Goal: Transaction & Acquisition: Book appointment/travel/reservation

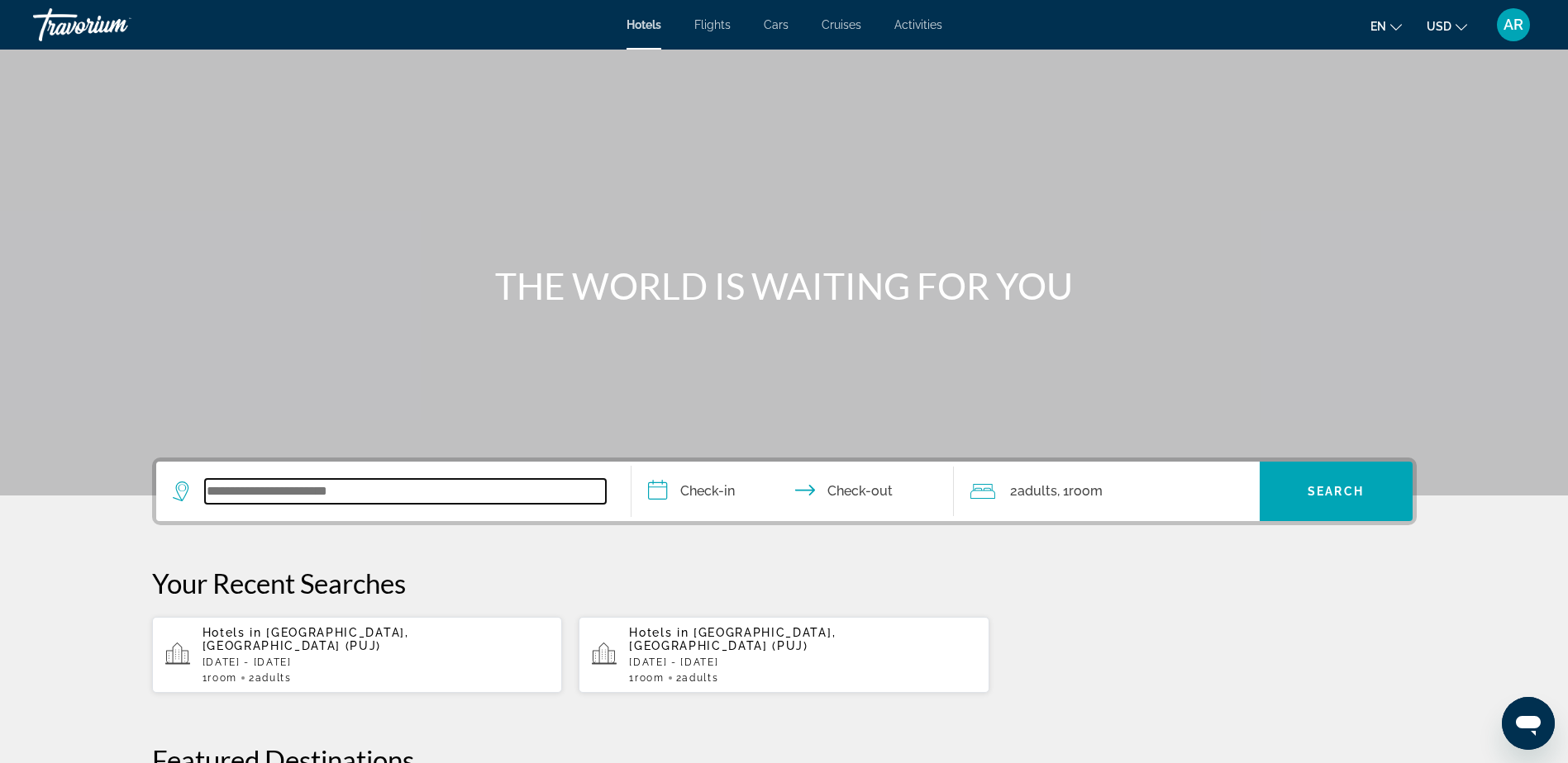
click at [318, 494] on input "Search widget" at bounding box center [405, 492] width 400 height 25
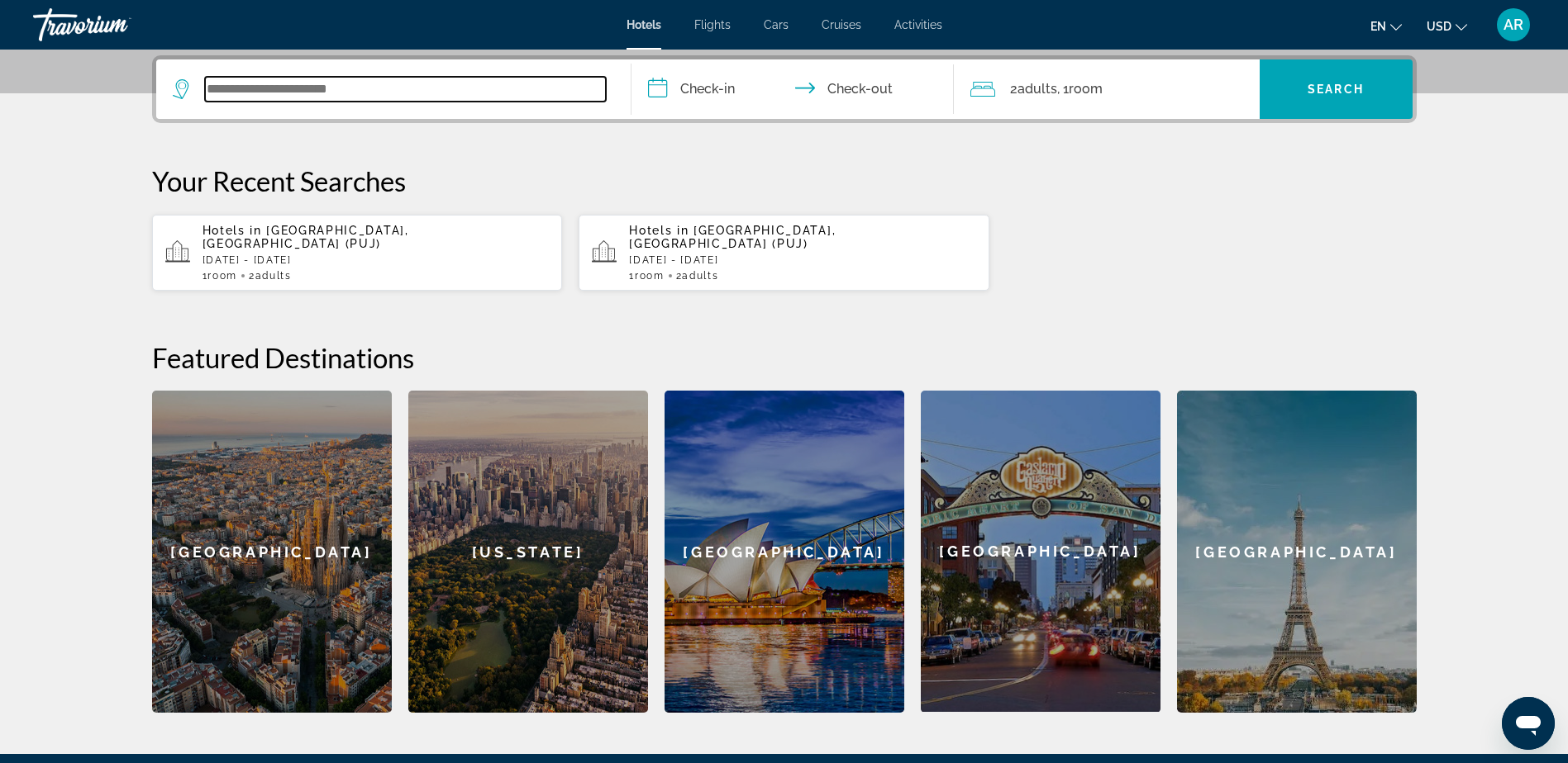
scroll to position [404, 0]
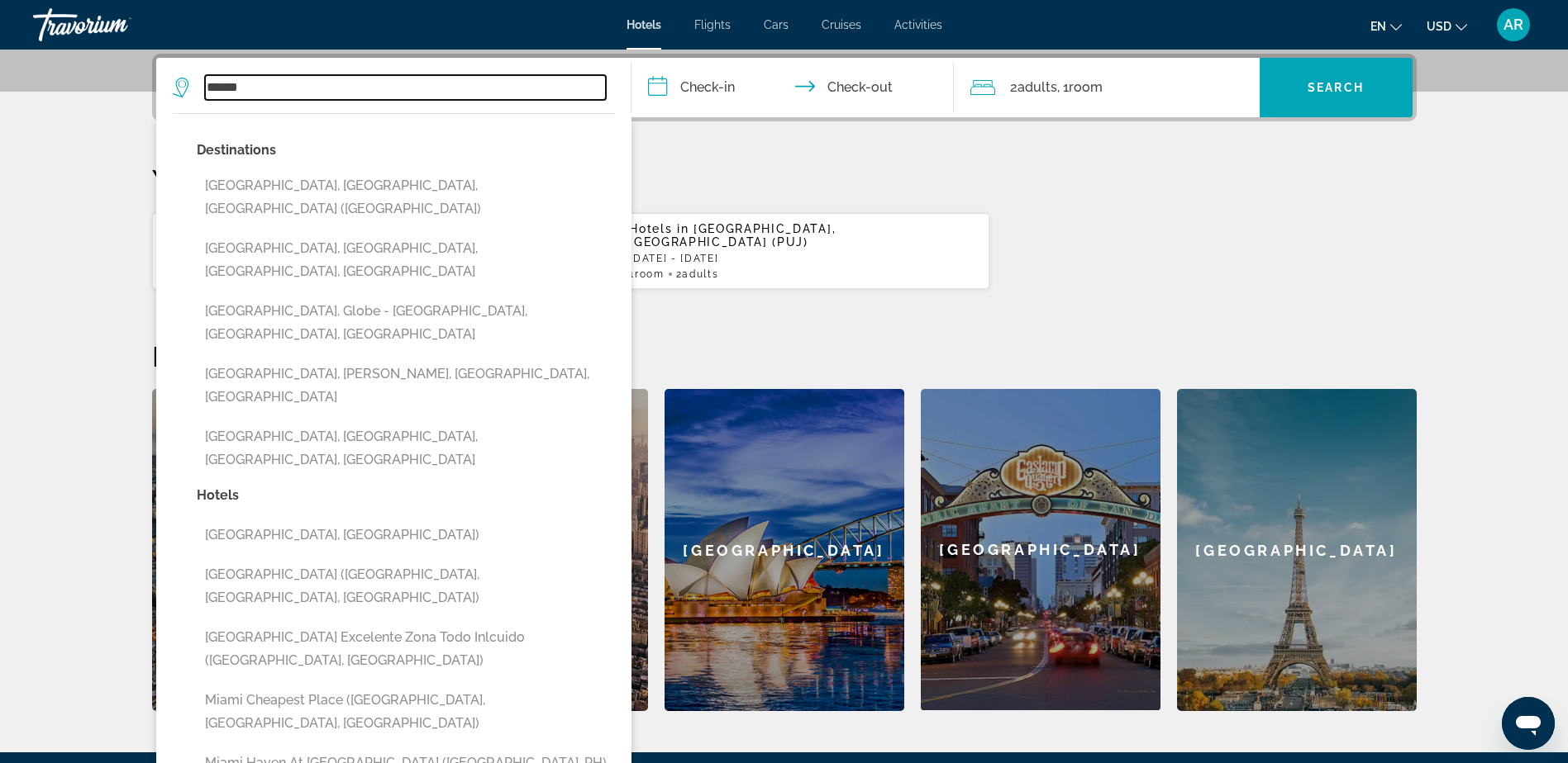
type input "*****"
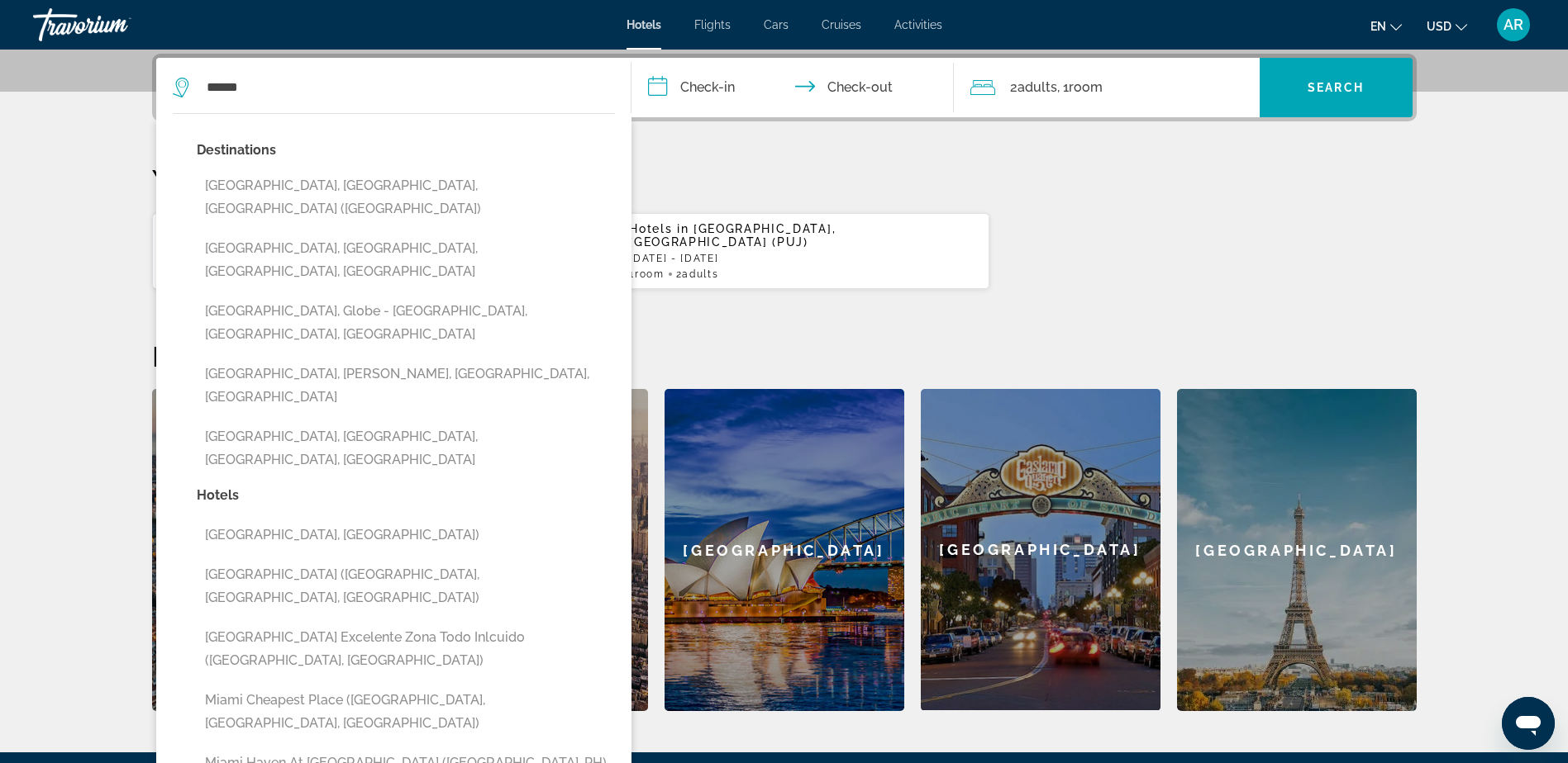
click at [713, 87] on input "**********" at bounding box center [796, 90] width 329 height 65
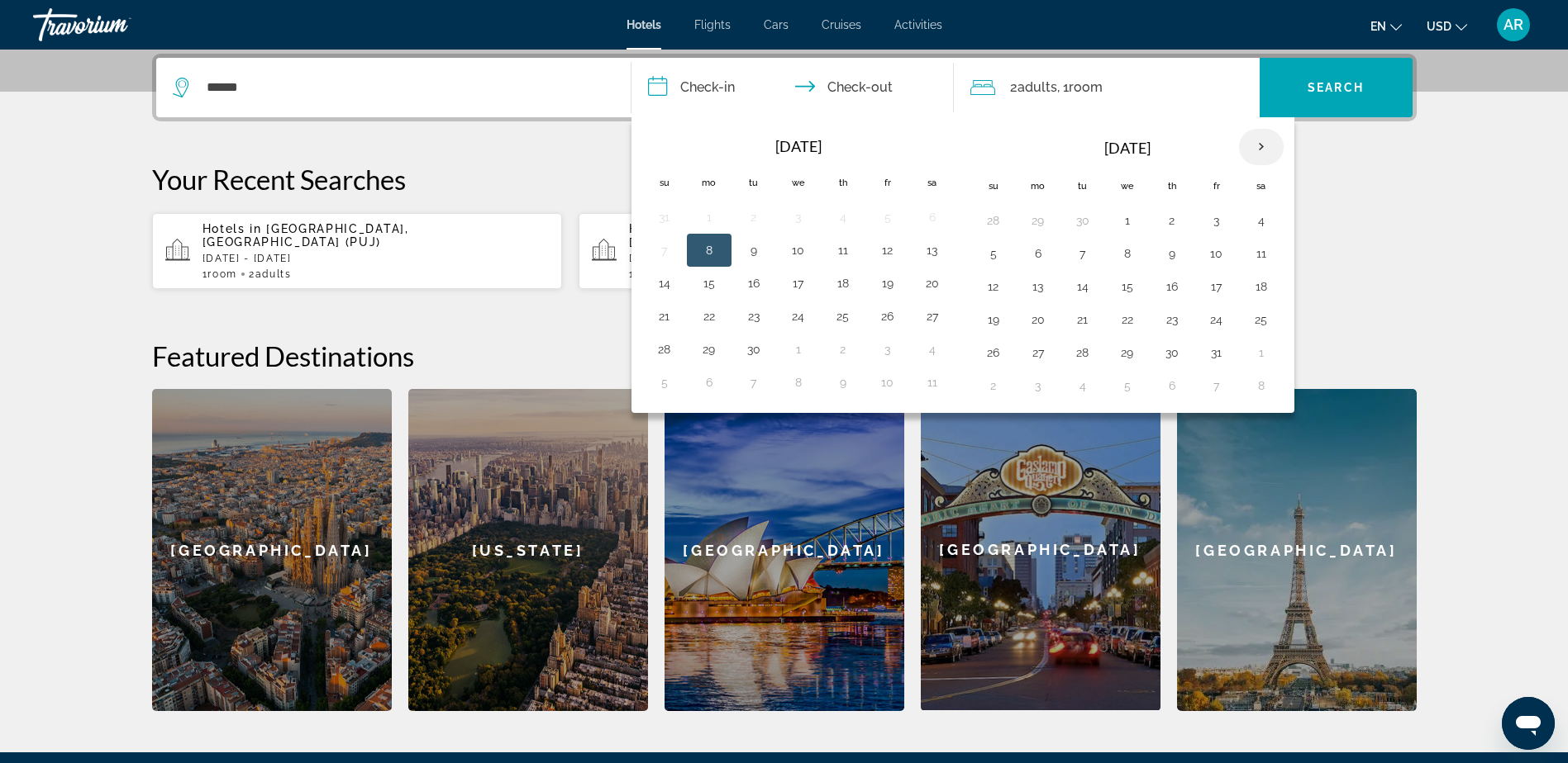
click at [1263, 140] on th "Next month" at bounding box center [1261, 147] width 44 height 37
click at [1260, 141] on th "Next month" at bounding box center [1261, 147] width 44 height 37
click at [754, 355] on button "25" at bounding box center [753, 353] width 26 height 23
click at [811, 352] on button "26" at bounding box center [798, 353] width 26 height 23
type input "**********"
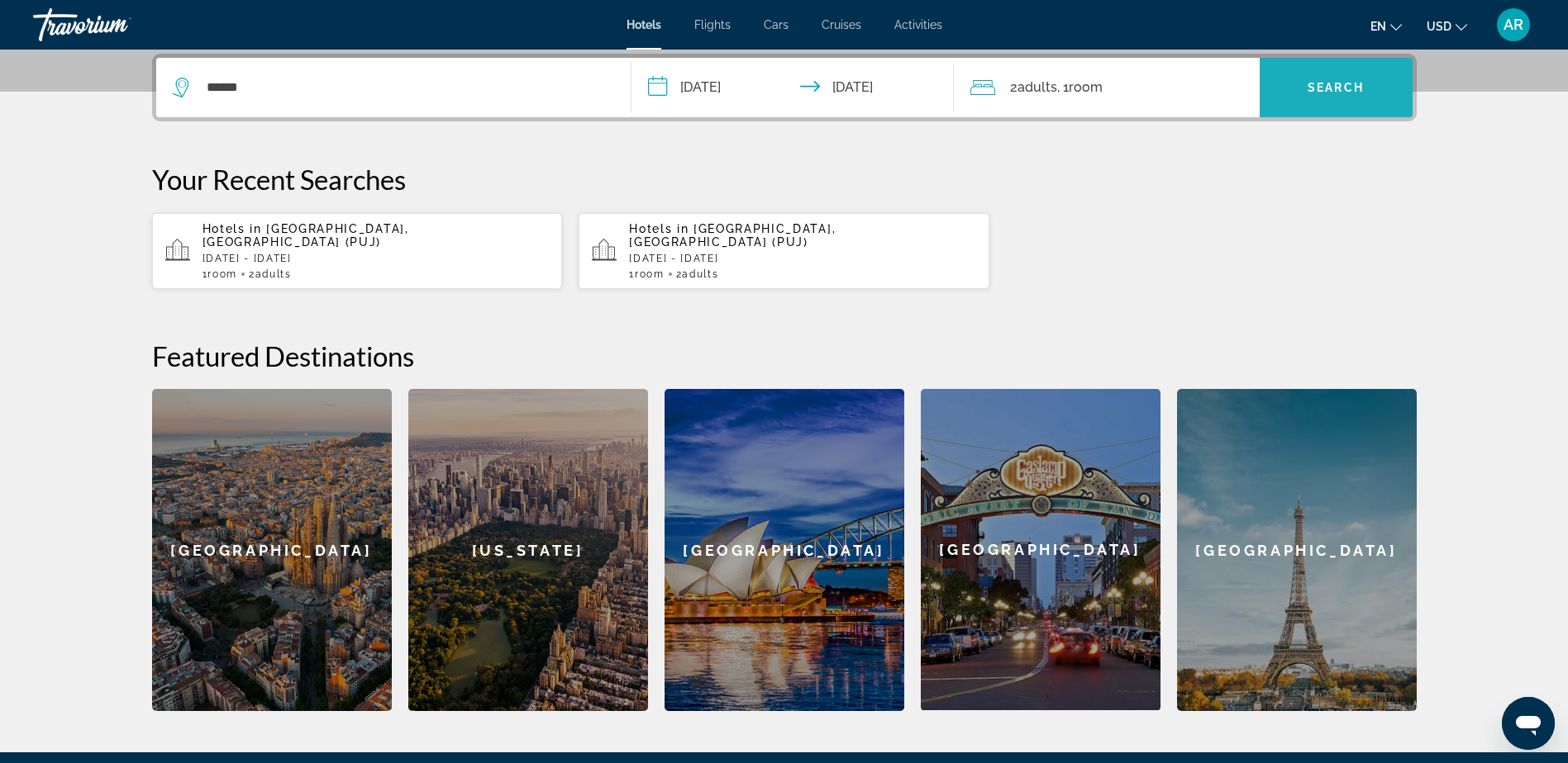
click at [1323, 78] on button "Search" at bounding box center [1336, 88] width 153 height 60
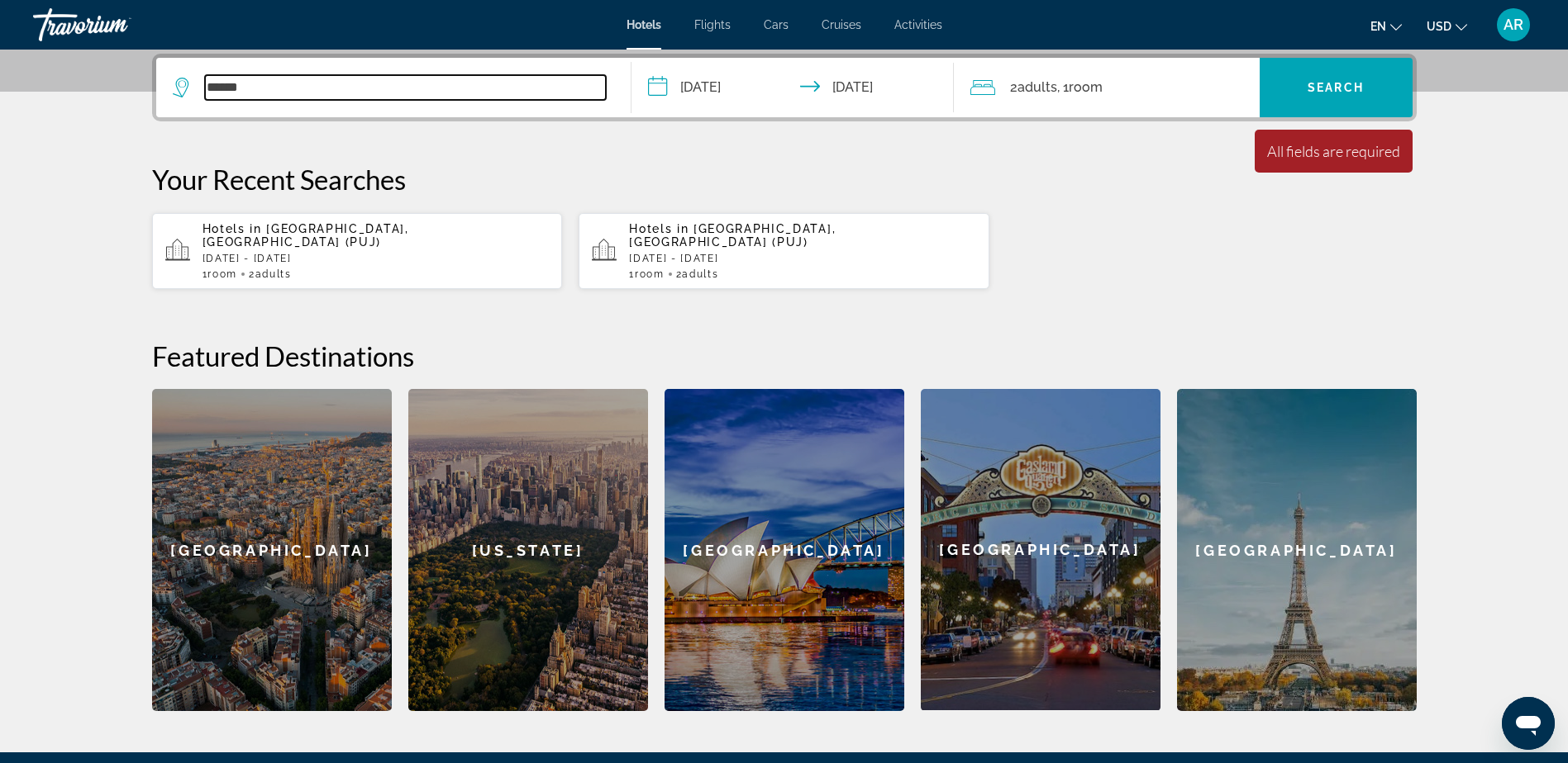
click at [286, 86] on input "*****" at bounding box center [405, 88] width 400 height 25
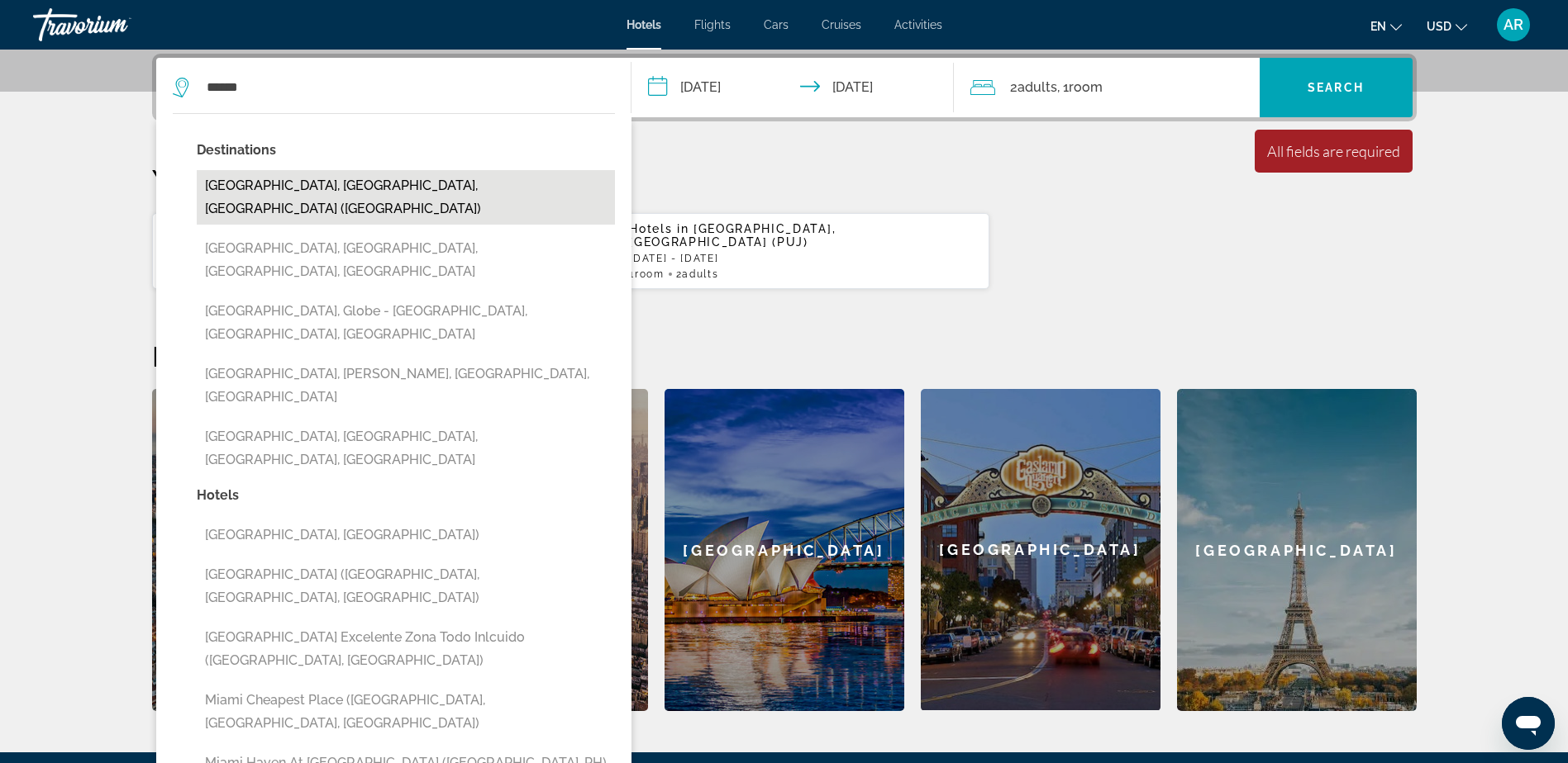
click at [304, 185] on button "[GEOGRAPHIC_DATA], [GEOGRAPHIC_DATA], [GEOGRAPHIC_DATA] ([GEOGRAPHIC_DATA])" at bounding box center [405, 197] width 418 height 54
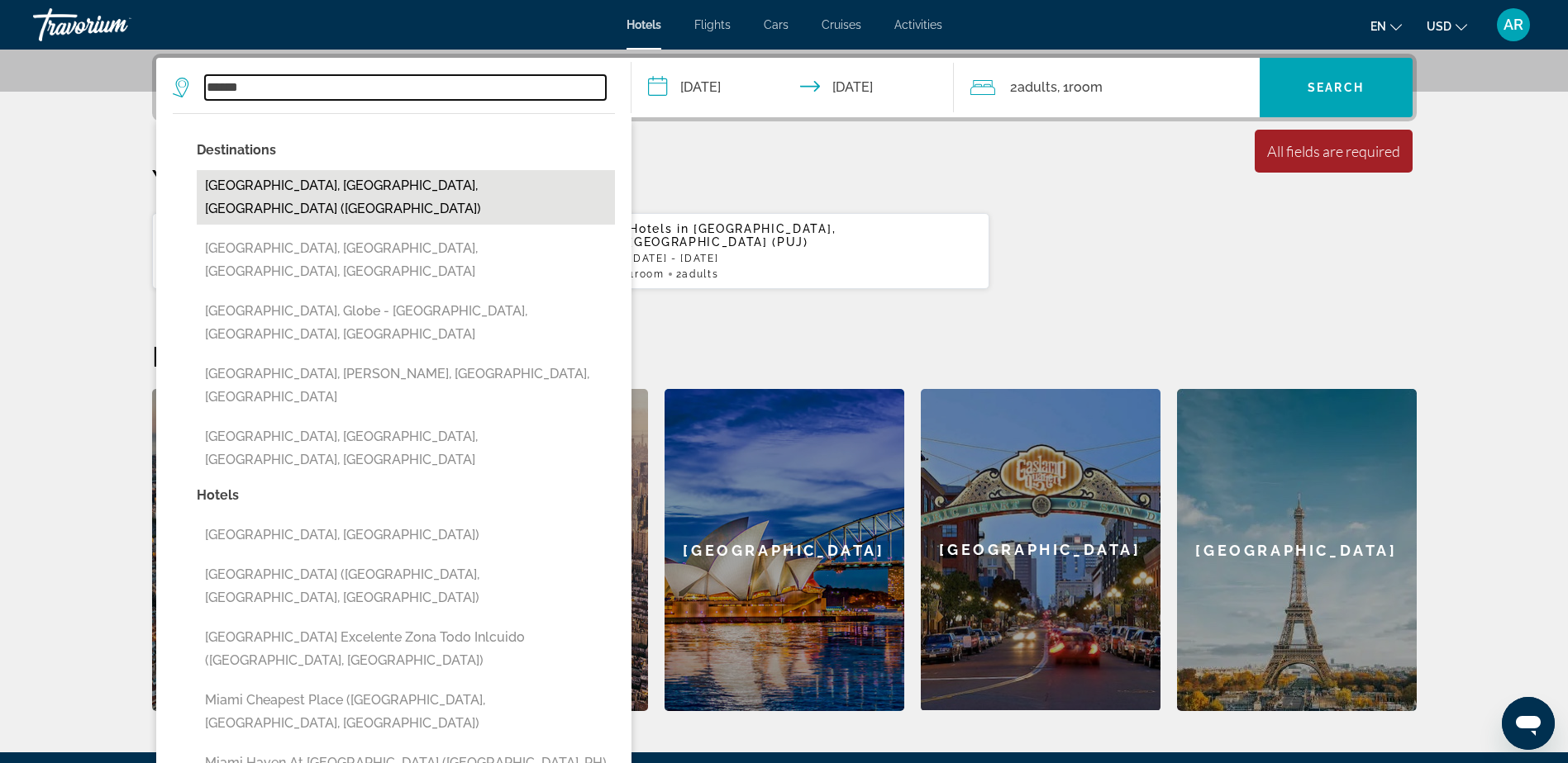
type input "**********"
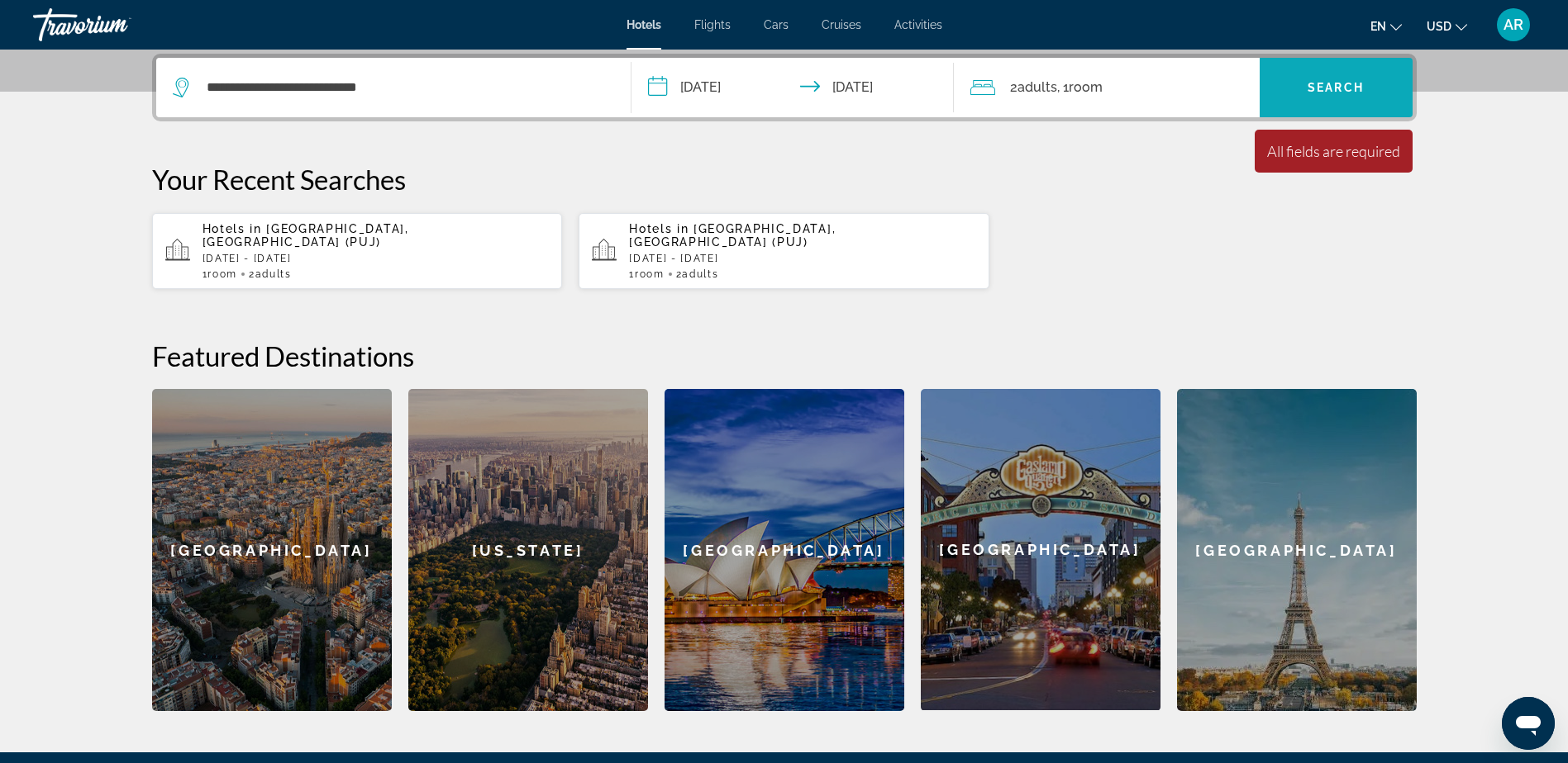
click at [1323, 93] on button "Search" at bounding box center [1336, 88] width 153 height 60
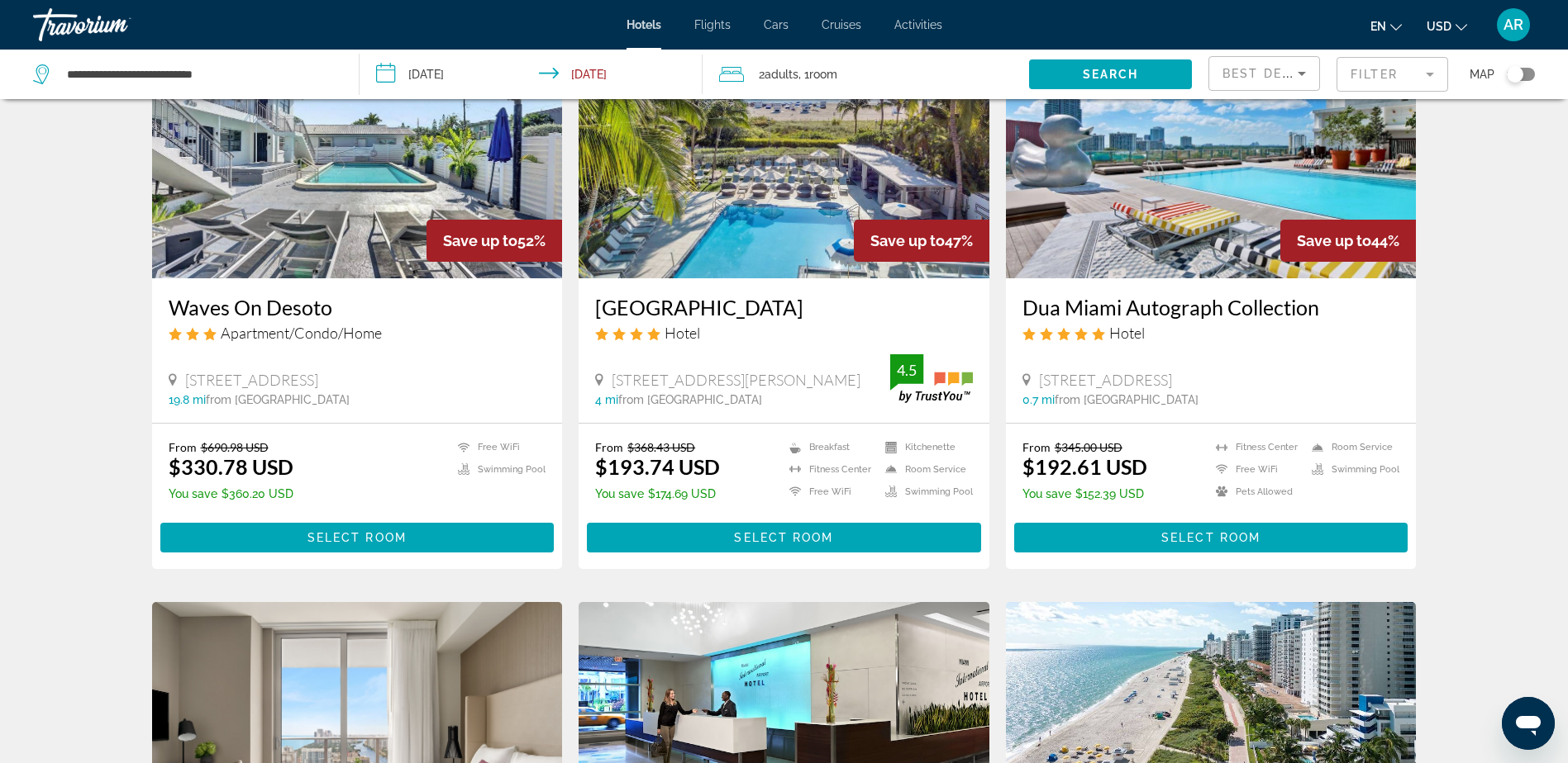
scroll to position [156, 0]
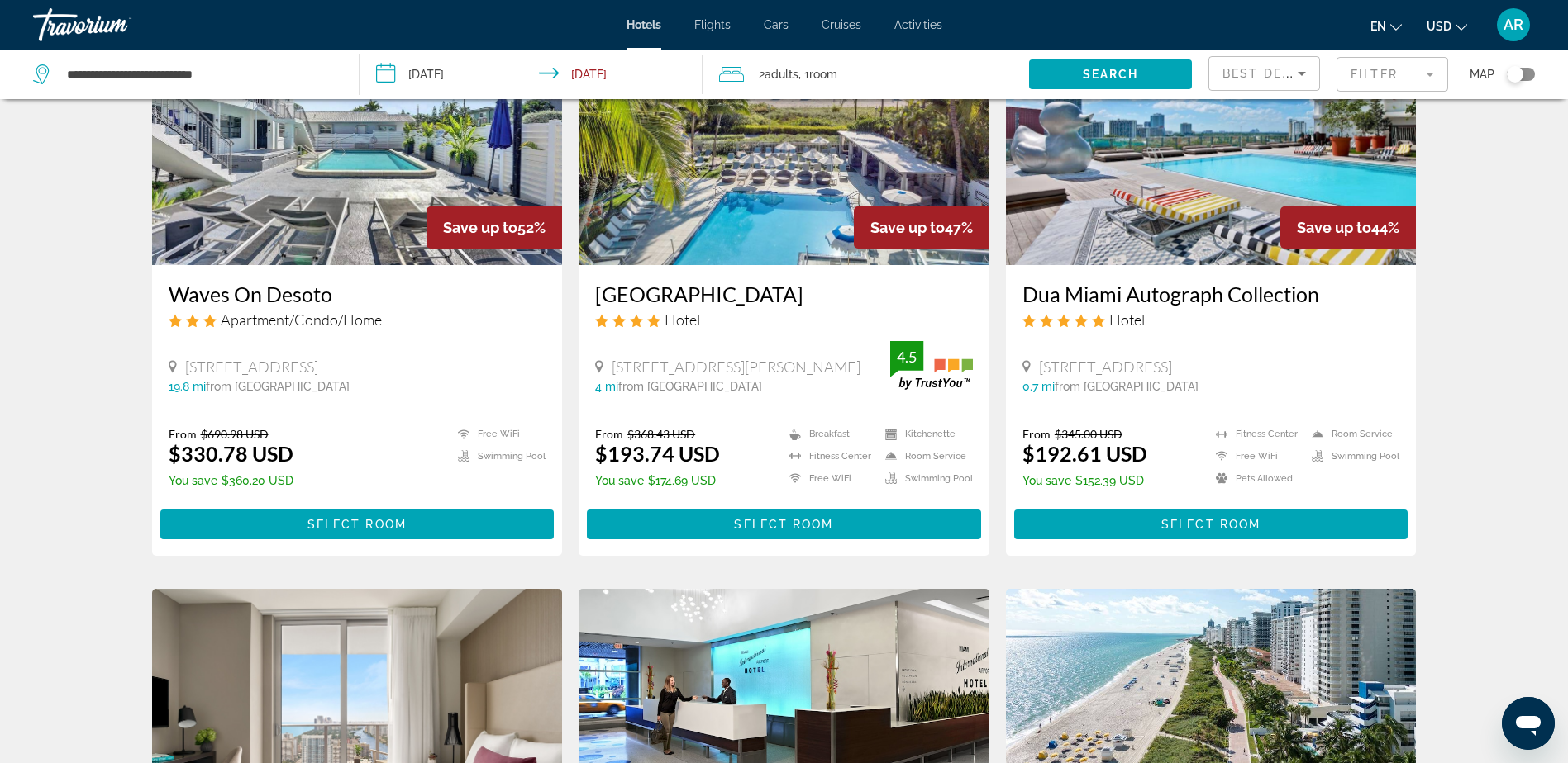
click at [746, 292] on h3 "[GEOGRAPHIC_DATA]" at bounding box center [784, 294] width 377 height 25
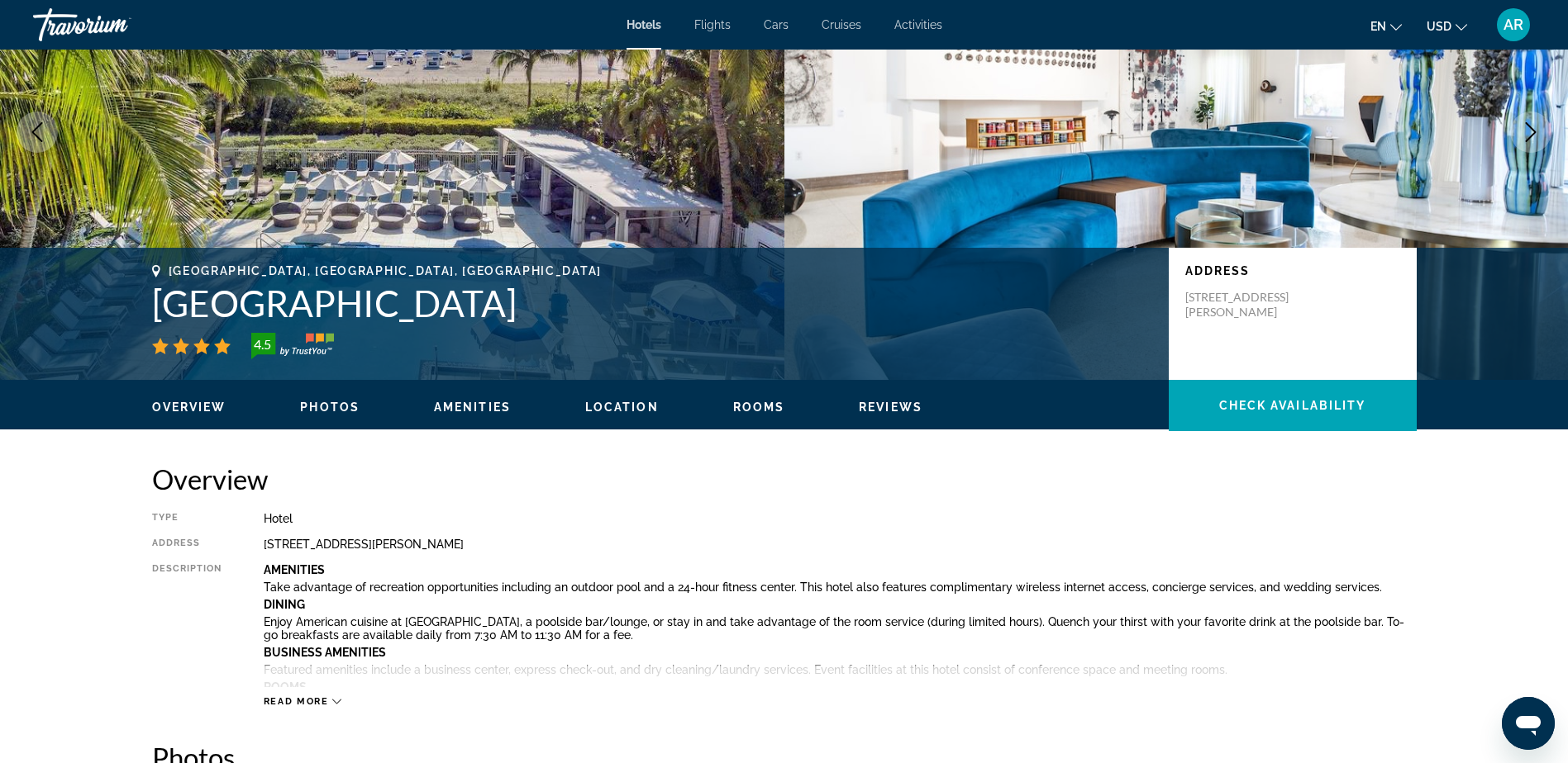
scroll to position [144, 0]
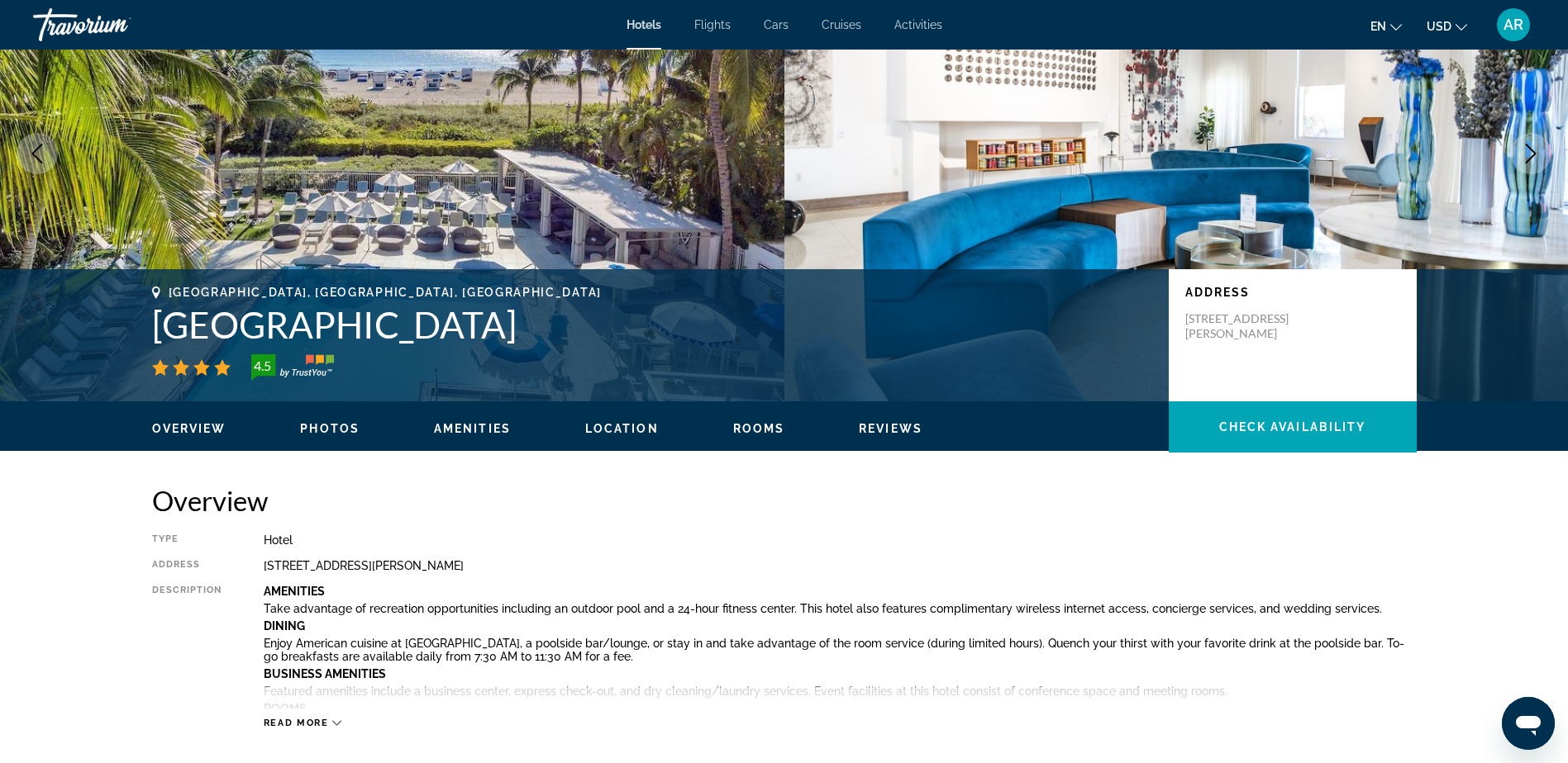
click at [481, 433] on button "Amenities" at bounding box center [472, 428] width 76 height 15
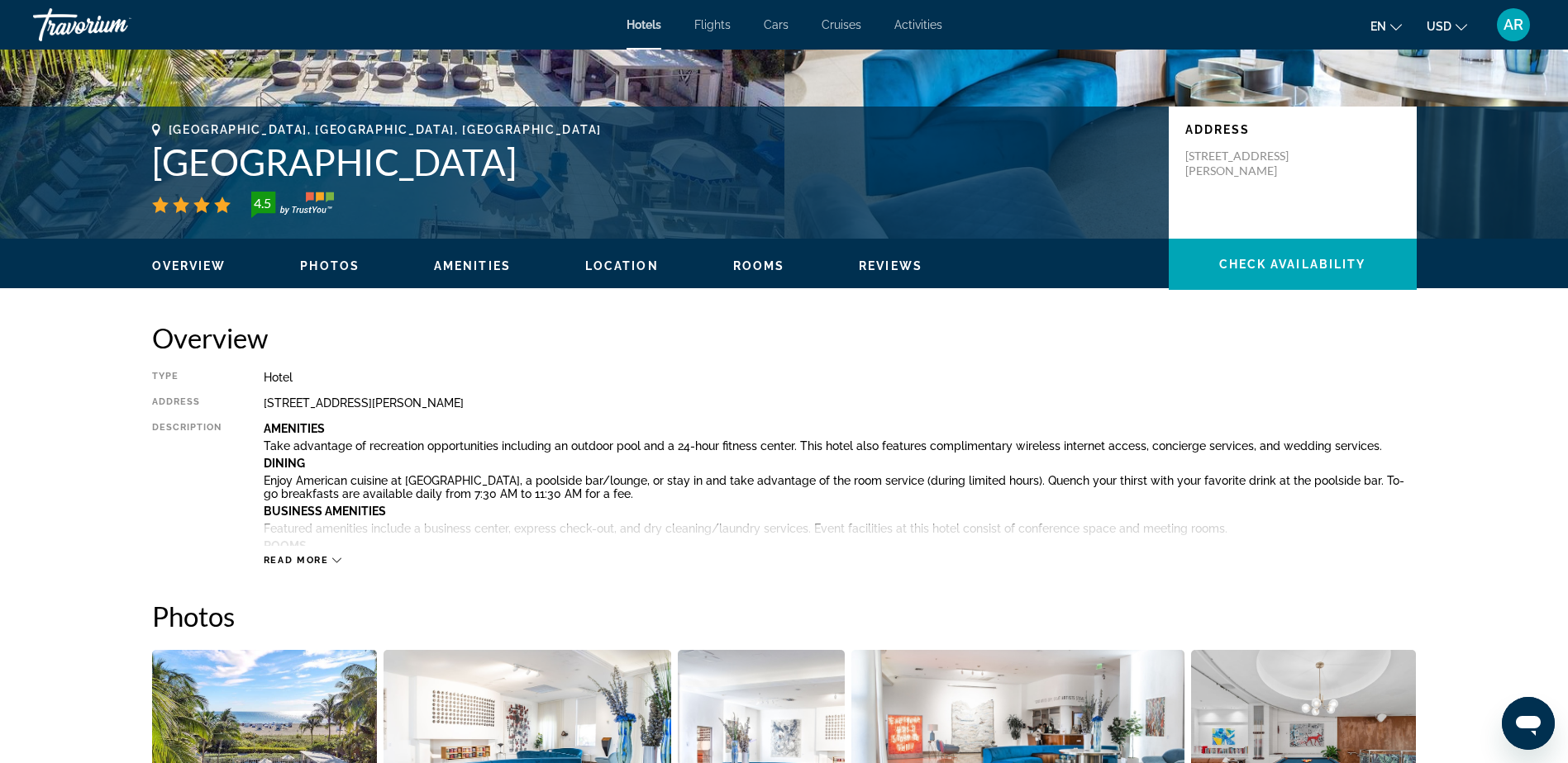
scroll to position [295, 0]
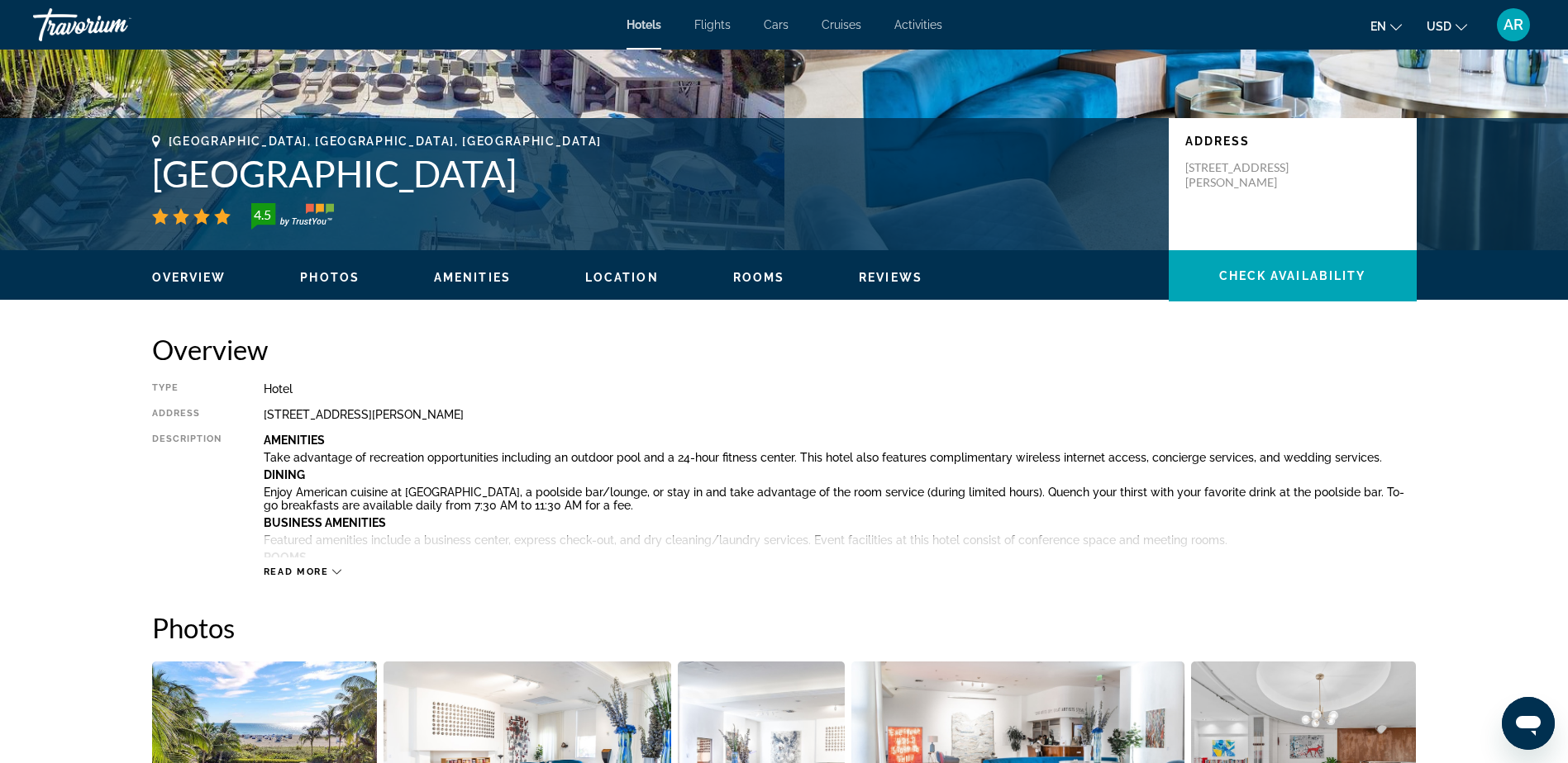
click at [890, 280] on span "Reviews" at bounding box center [891, 278] width 64 height 14
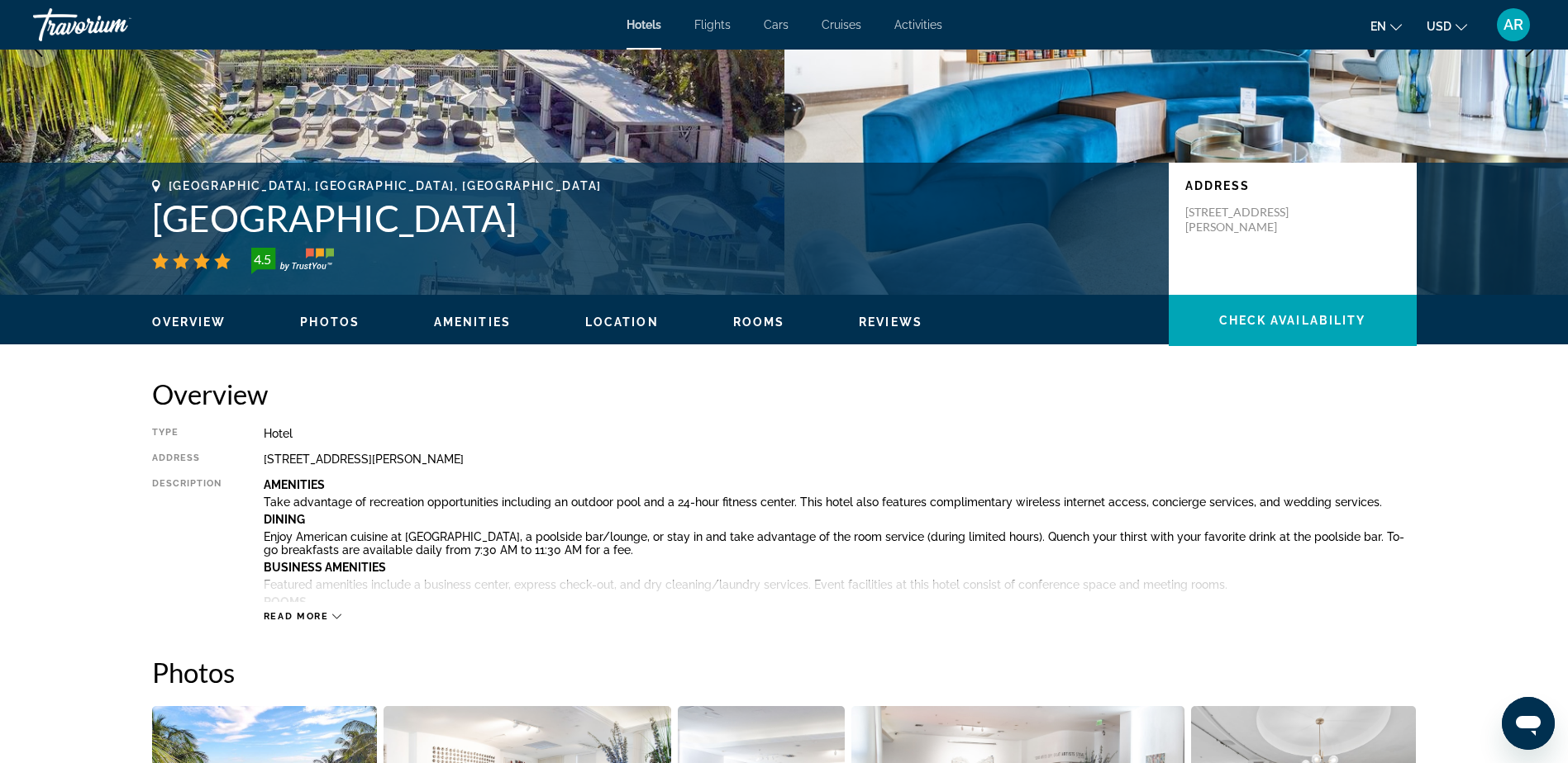
scroll to position [0, 0]
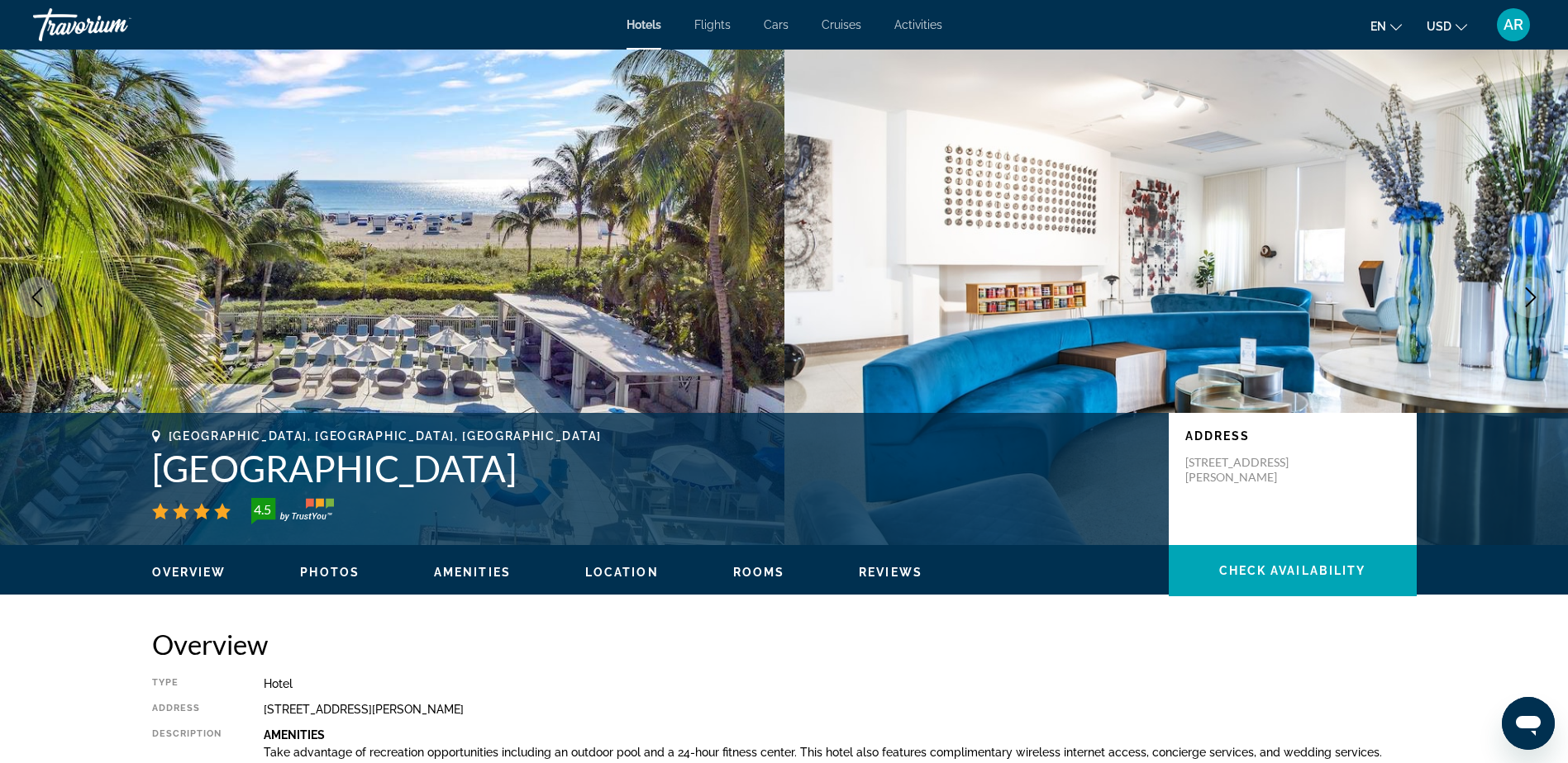
drag, startPoint x: 187, startPoint y: 471, endPoint x: 903, endPoint y: 469, distance: 716.0
click at [905, 469] on h1 "[GEOGRAPHIC_DATA]" at bounding box center [652, 468] width 1000 height 43
copy h1 "[GEOGRAPHIC_DATA]"
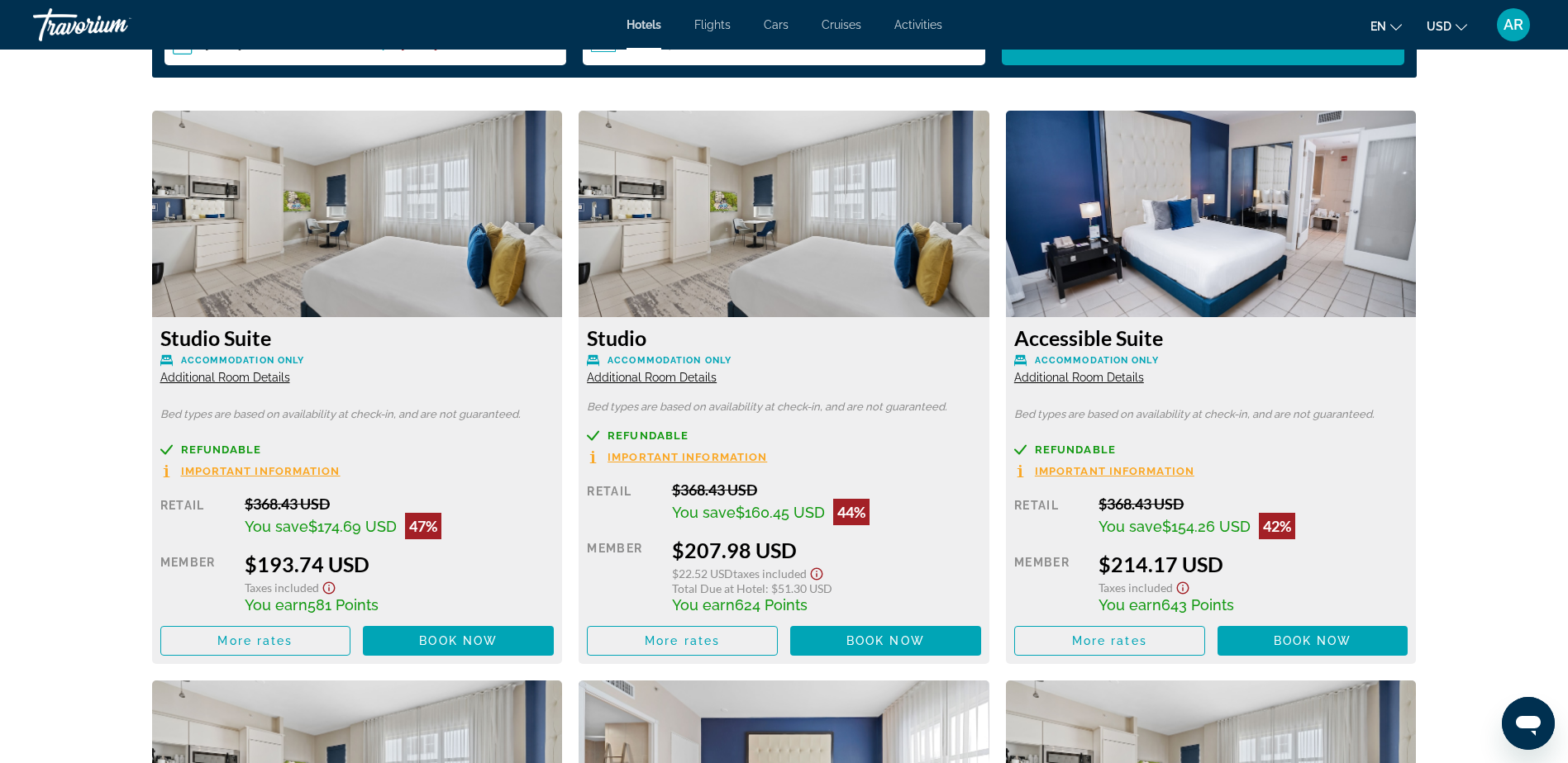
scroll to position [2239, 0]
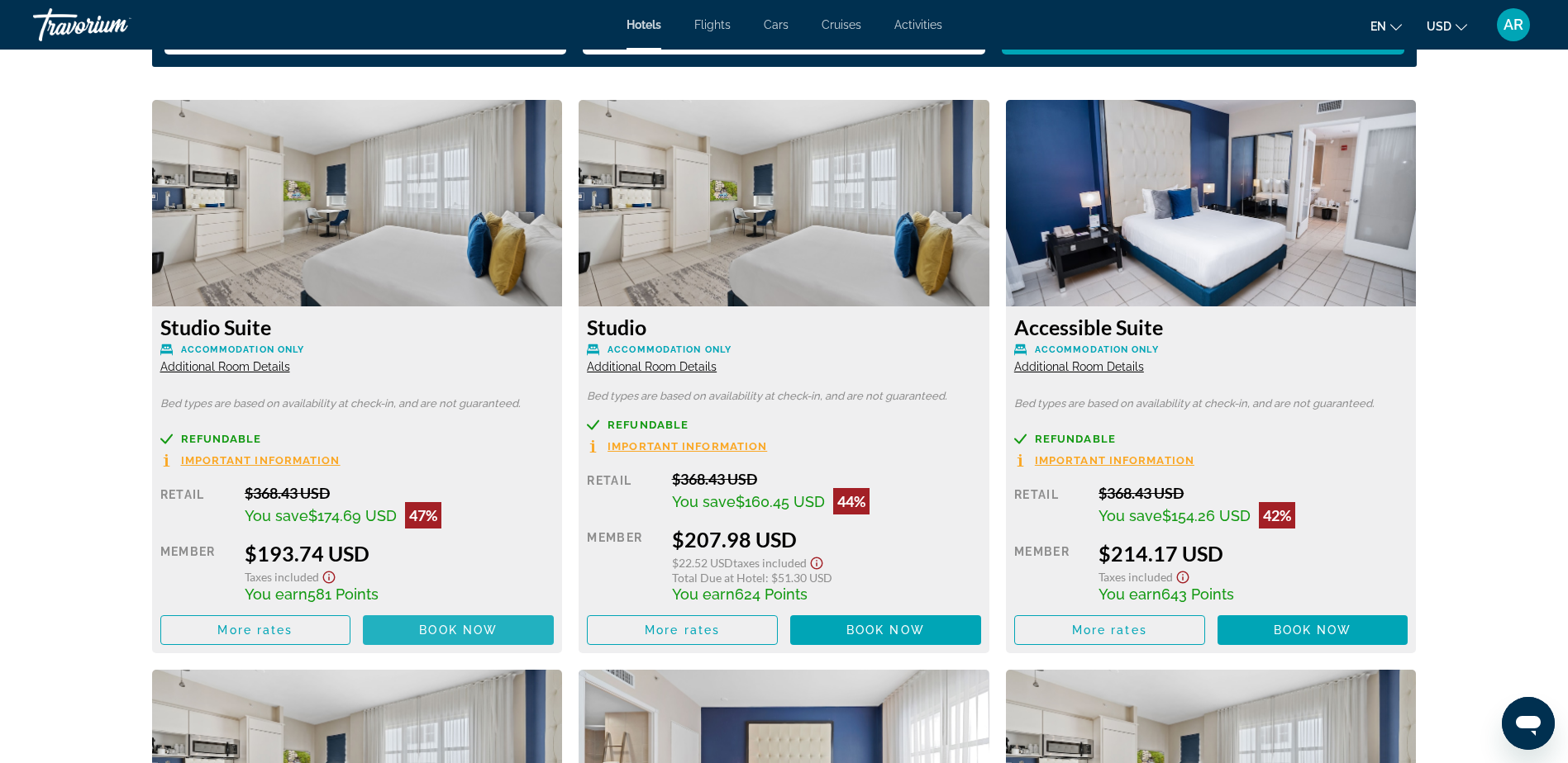
click at [468, 625] on span "Book now" at bounding box center [458, 631] width 78 height 14
